Goal: Transaction & Acquisition: Purchase product/service

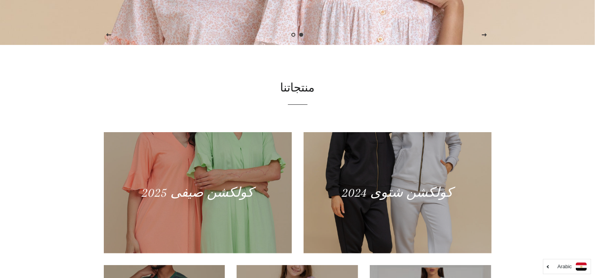
scroll to position [337, 0]
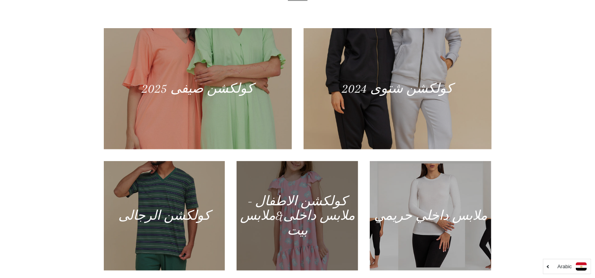
click at [316, 188] on div at bounding box center [297, 216] width 125 height 113
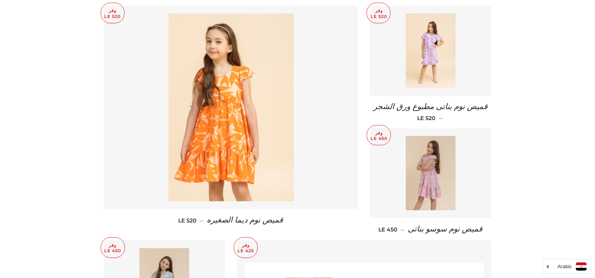
scroll to position [799, 0]
click at [459, 157] on link at bounding box center [429, 173] width 121 height 90
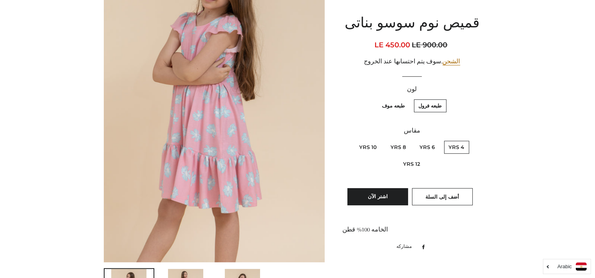
scroll to position [157, 0]
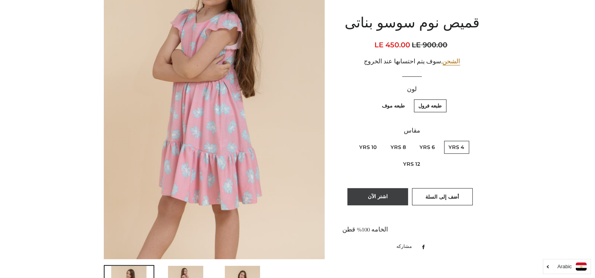
click at [399, 197] on button "اشتر الآن" at bounding box center [377, 196] width 61 height 17
